Goal: Transaction & Acquisition: Purchase product/service

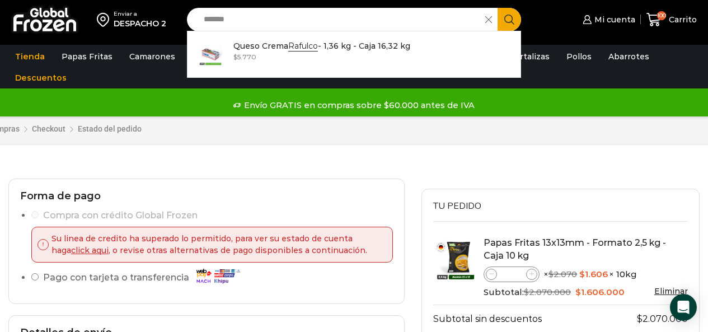
select select "*******"
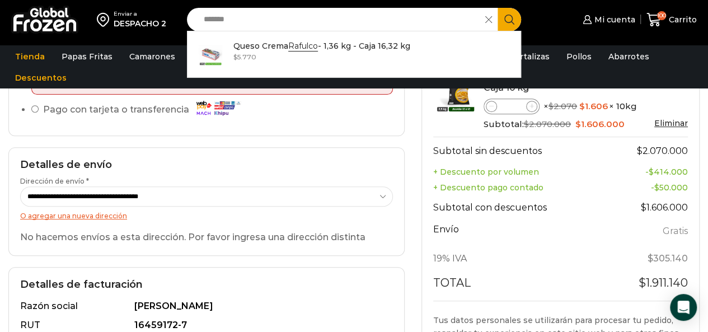
drag, startPoint x: 285, startPoint y: 22, endPoint x: 170, endPoint y: 13, distance: 116.2
click at [170, 13] on div "Enviar a DESPACHO 2 Search input ******* Search Queso Crema Rafulco - 1,36 kg -…" at bounding box center [354, 19] width 703 height 39
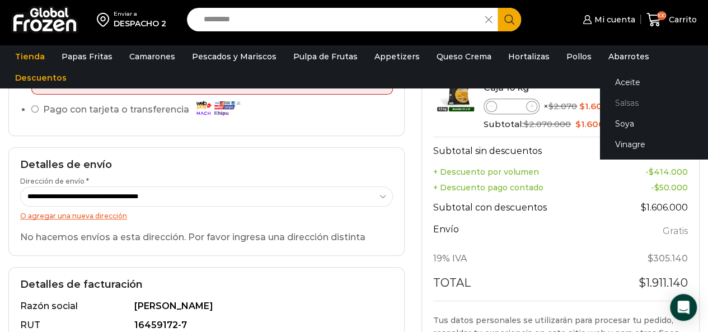
click at [620, 105] on link "Salsas" at bounding box center [670, 103] width 141 height 21
